Goal: Task Accomplishment & Management: Use online tool/utility

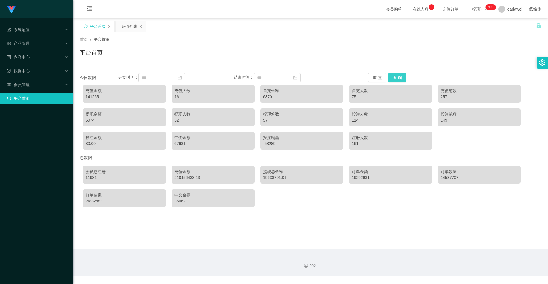
click at [398, 77] on button "查 询" at bounding box center [397, 77] width 18 height 9
click at [129, 26] on div "充值列表" at bounding box center [129, 26] width 16 height 11
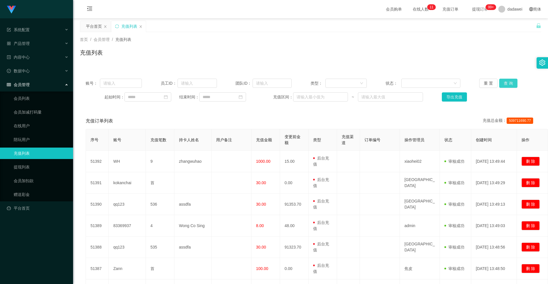
click at [511, 83] on button "查 询" at bounding box center [509, 83] width 18 height 9
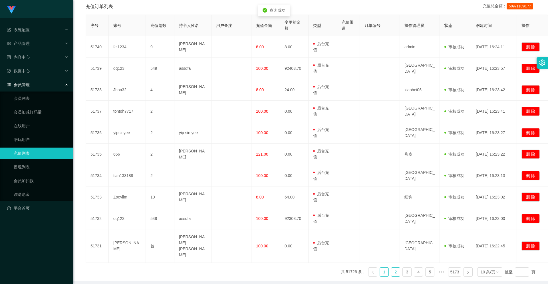
click at [395, 267] on link "2" at bounding box center [396, 271] width 9 height 9
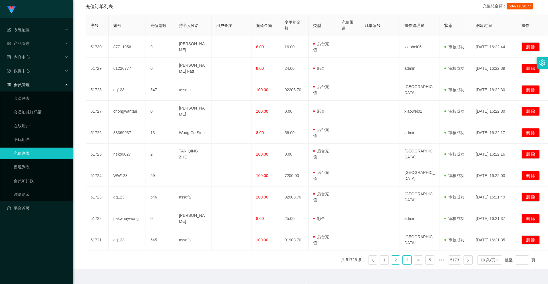
click at [403, 255] on link "3" at bounding box center [407, 259] width 9 height 9
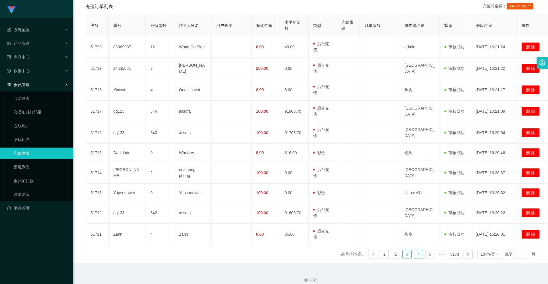
click at [414, 253] on link "4" at bounding box center [418, 254] width 9 height 9
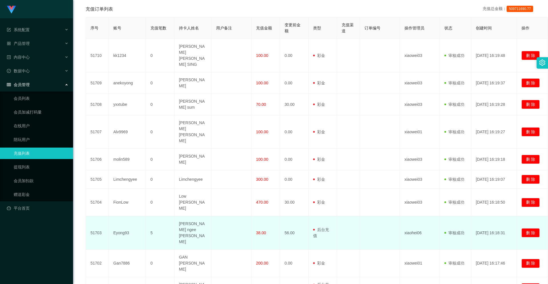
scroll to position [0, 0]
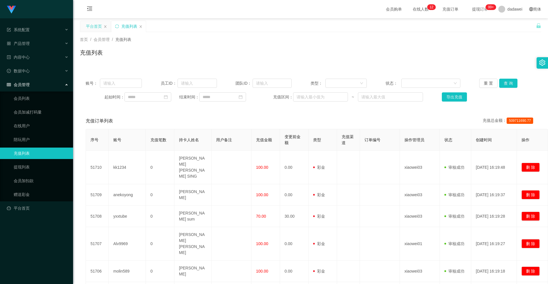
click at [87, 27] on div "平台首页" at bounding box center [94, 26] width 16 height 11
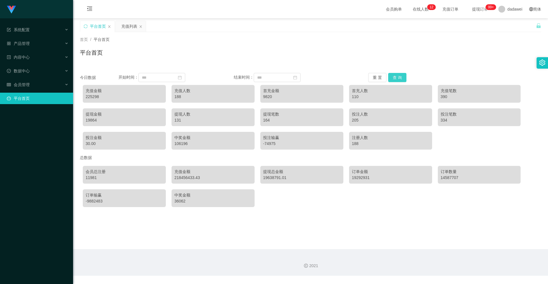
click at [396, 75] on button "查 询" at bounding box center [397, 77] width 18 height 9
